Goal: Task Accomplishment & Management: Manage account settings

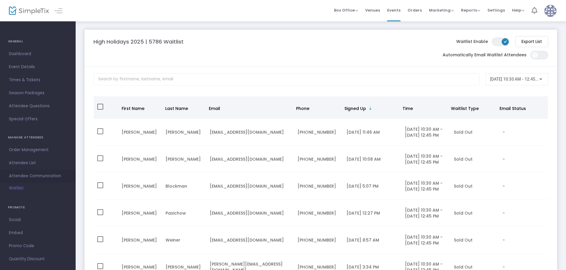
click at [34, 178] on span "Attendee Communication" at bounding box center [38, 176] width 58 height 8
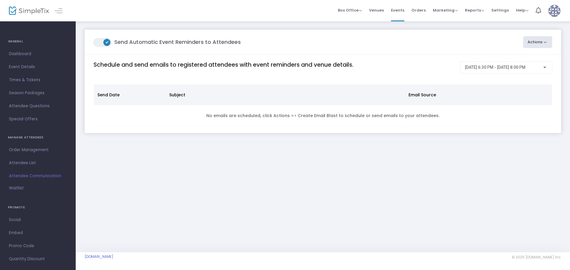
click at [104, 43] on span at bounding box center [106, 42] width 7 height 7
